Goal: Information Seeking & Learning: Learn about a topic

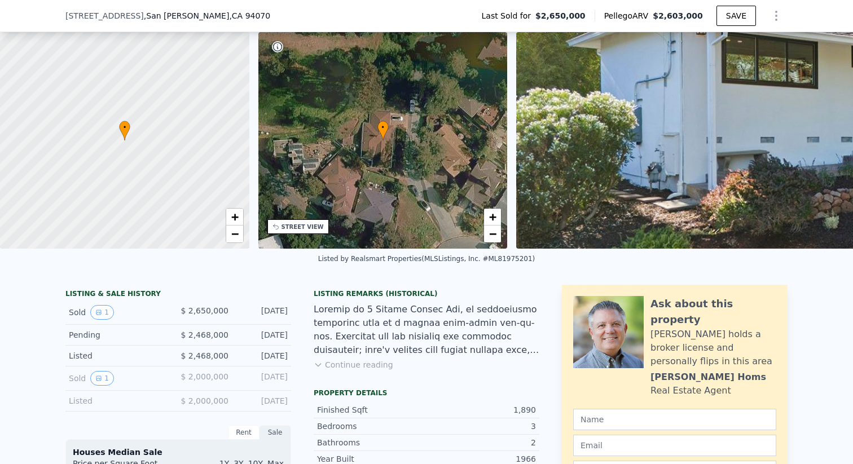
scroll to position [222, 0]
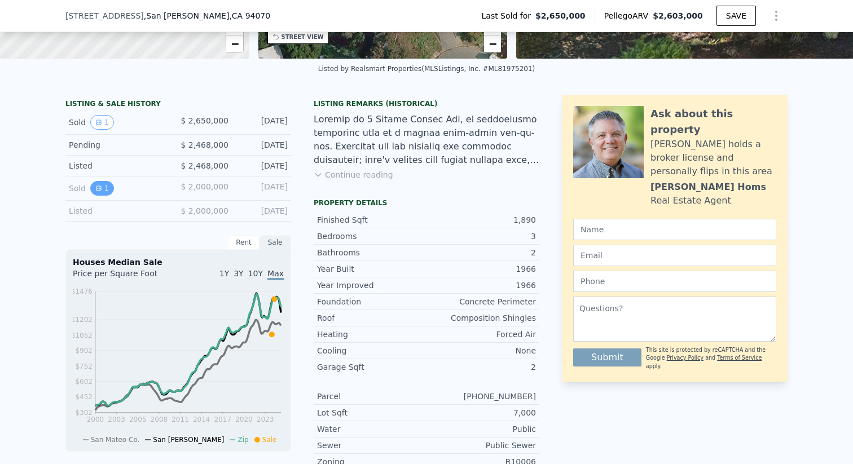
click at [96, 196] on button "1" at bounding box center [102, 188] width 24 height 15
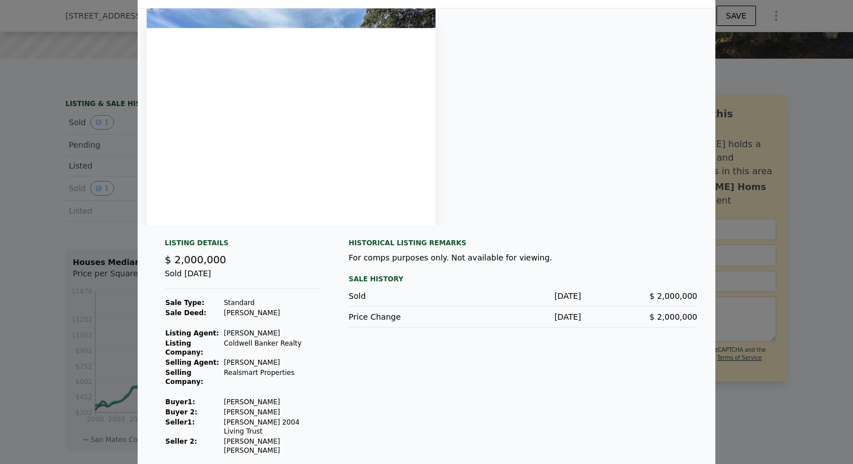
scroll to position [0, 0]
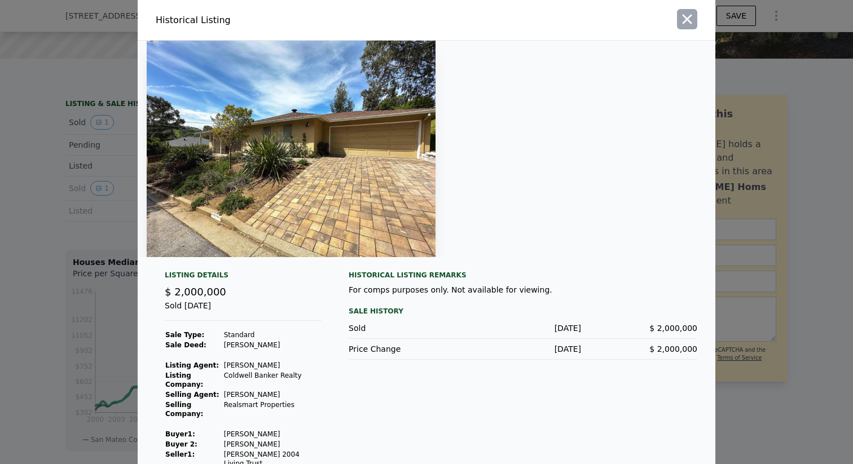
click at [687, 21] on icon "button" at bounding box center [687, 19] width 16 height 16
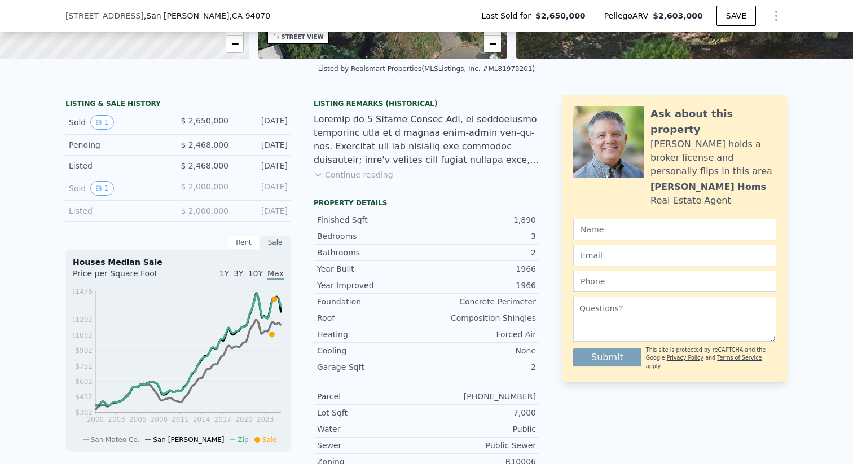
click at [141, 192] on div "Sold 1" at bounding box center [119, 188] width 100 height 15
click at [148, 129] on div "Sold 1" at bounding box center [119, 122] width 100 height 15
click at [183, 196] on div "$ 2,000,000" at bounding box center [203, 188] width 50 height 15
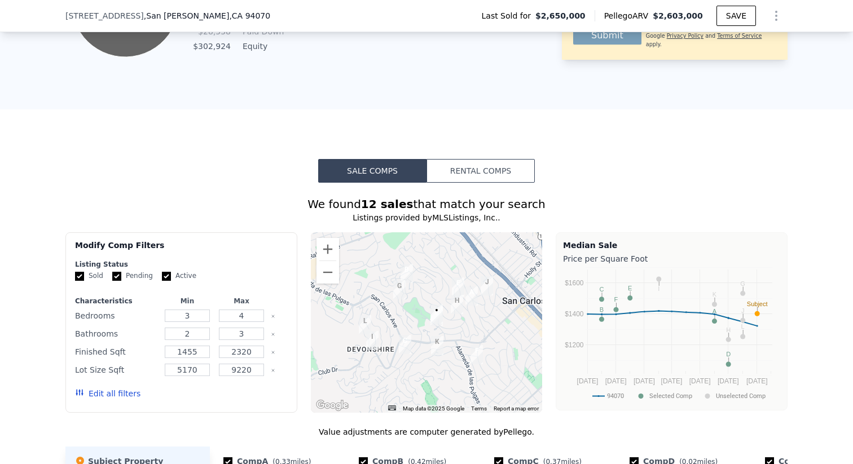
scroll to position [833, 0]
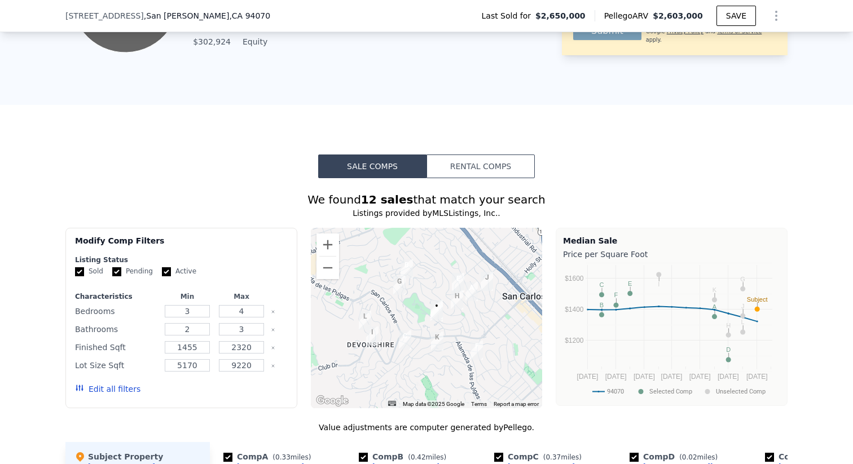
click at [505, 170] on button "Rental Comps" at bounding box center [481, 167] width 108 height 24
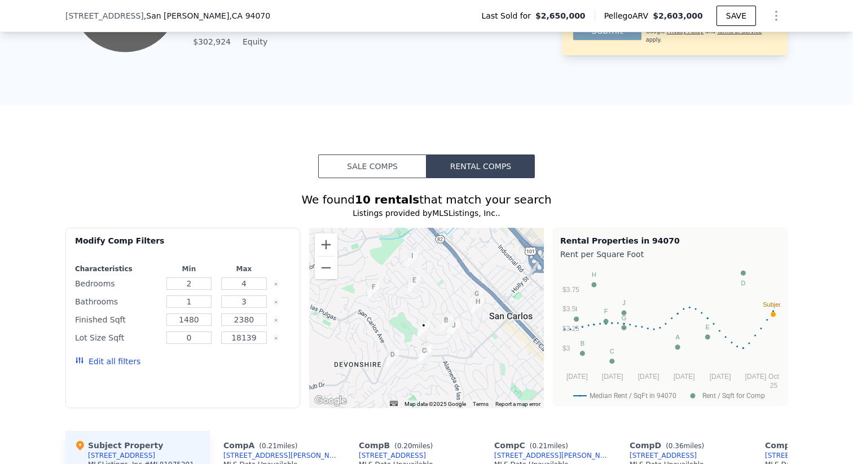
click at [371, 178] on button "Sale Comps" at bounding box center [372, 167] width 108 height 24
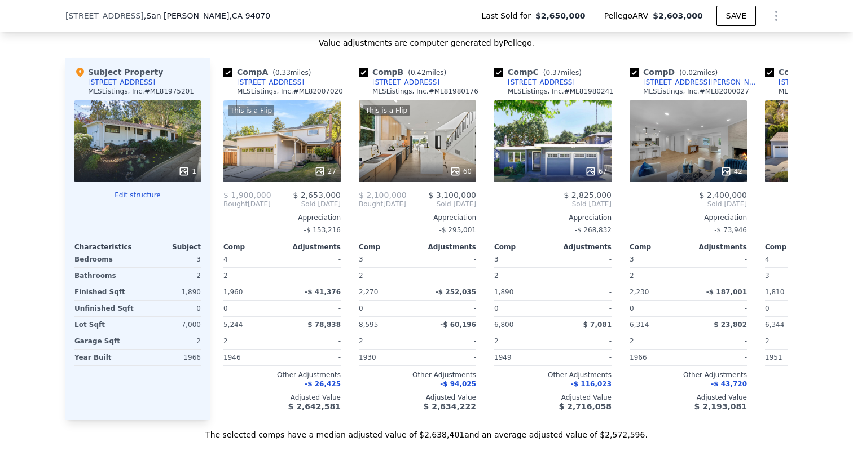
scroll to position [1214, 0]
